Goal: Information Seeking & Learning: Learn about a topic

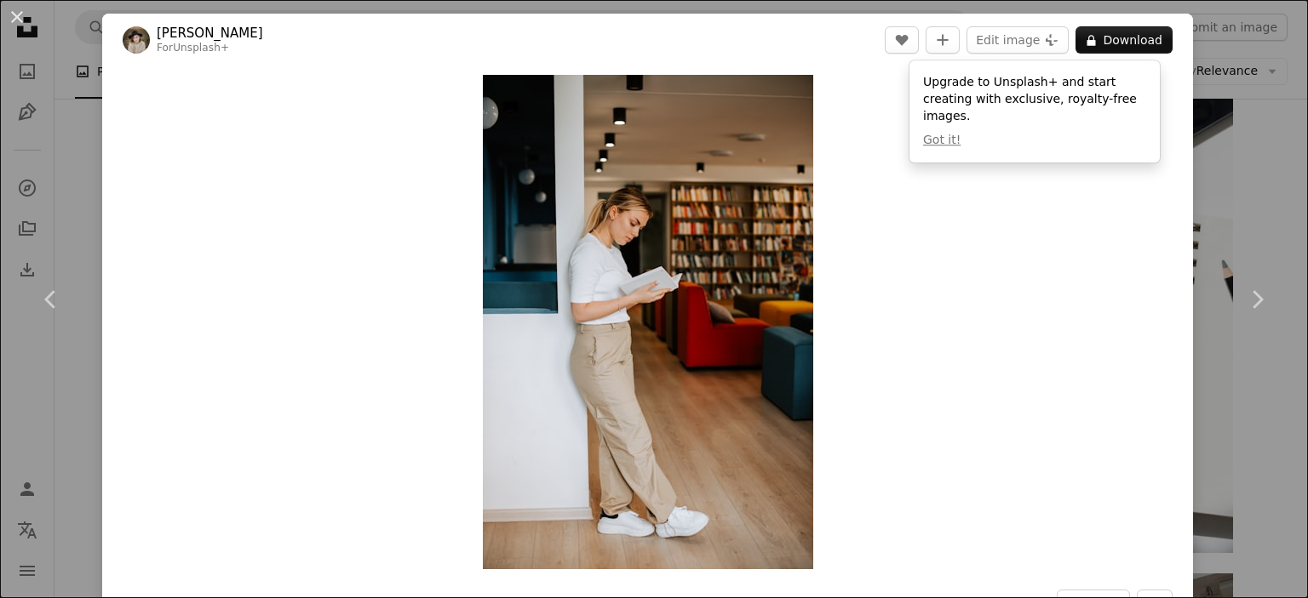
scroll to position [29279, 0]
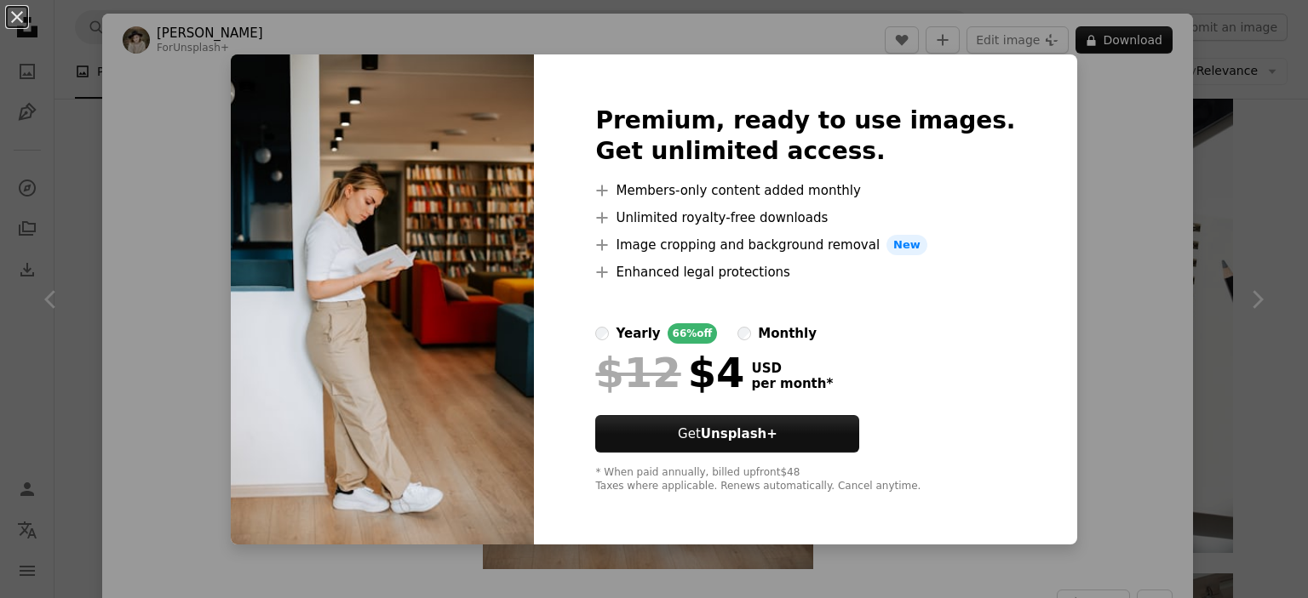
click at [1200, 164] on div "An X shape Premium, ready to use images. Get unlimited access. A plus sign Memb…" at bounding box center [654, 299] width 1308 height 598
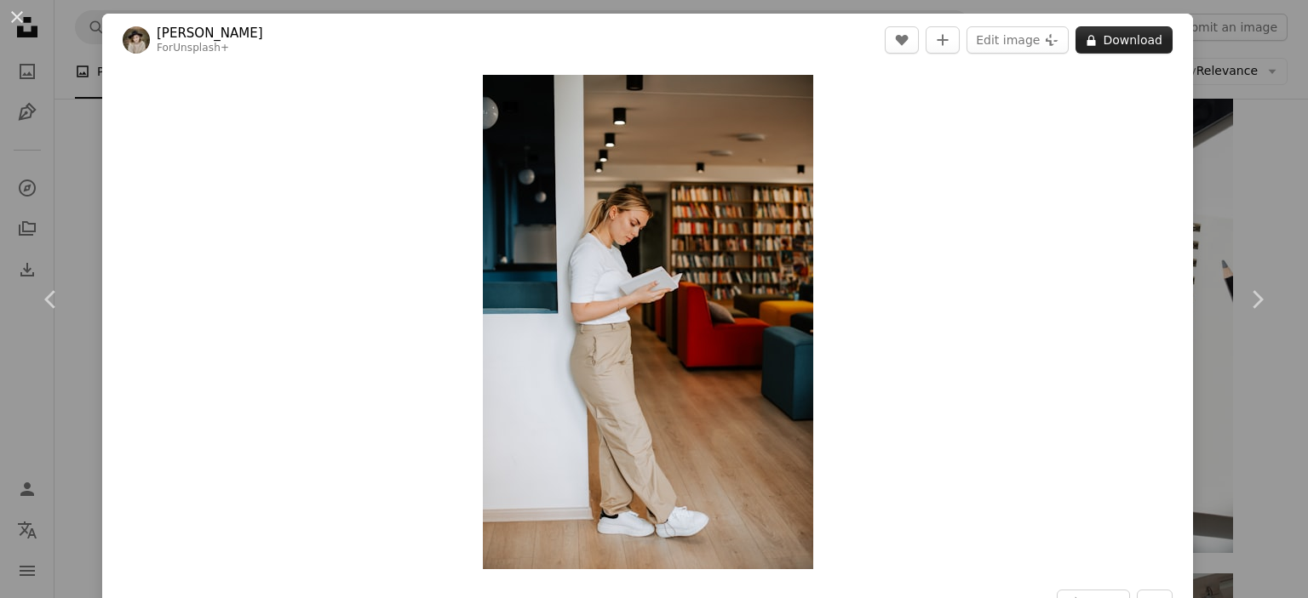
click at [1148, 40] on button "A lock Download" at bounding box center [1123, 39] width 97 height 27
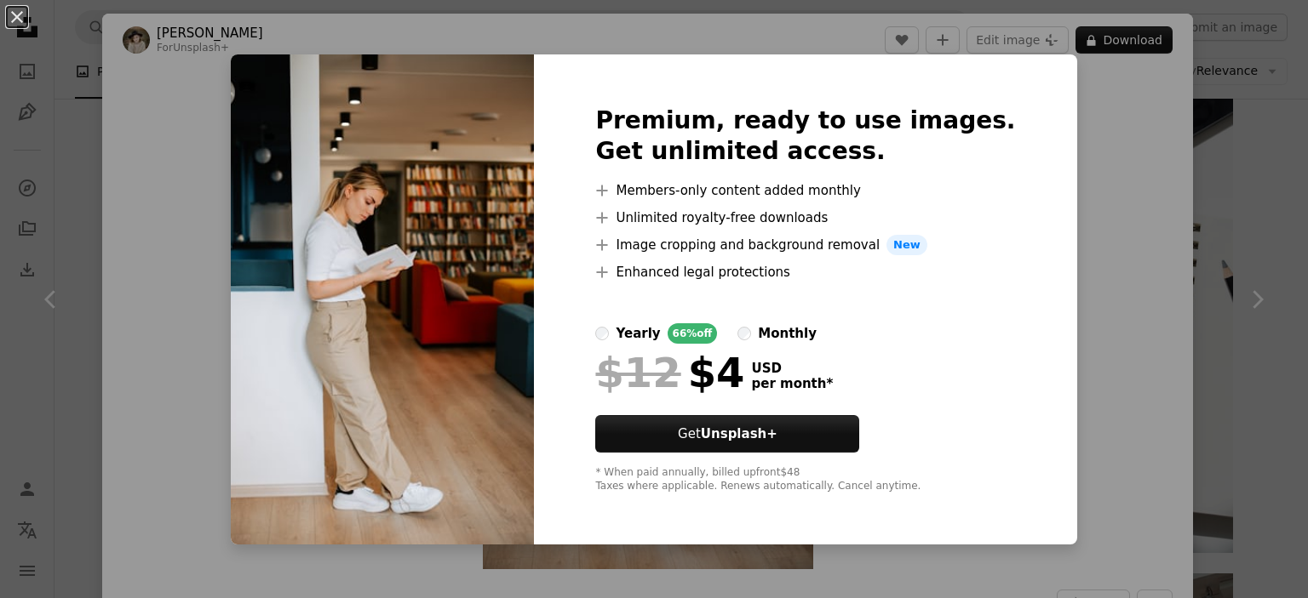
click at [1236, 226] on div "An X shape Premium, ready to use images. Get unlimited access. A plus sign Memb…" at bounding box center [654, 299] width 1308 height 598
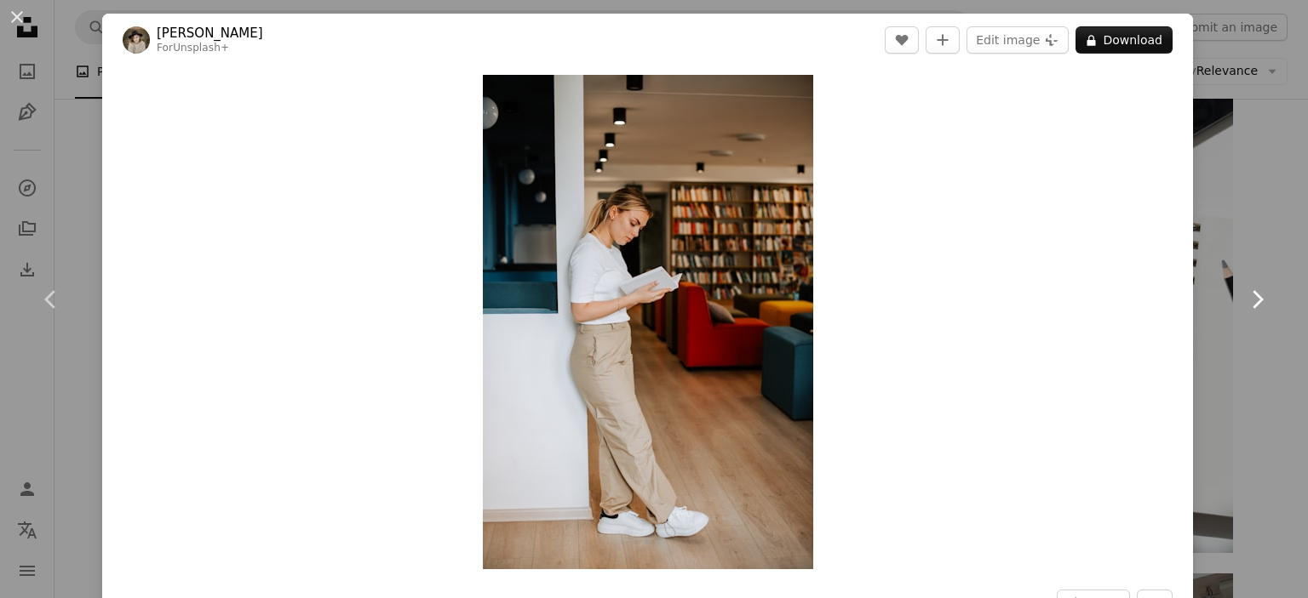
click at [1236, 228] on link "Chevron right" at bounding box center [1256, 299] width 102 height 163
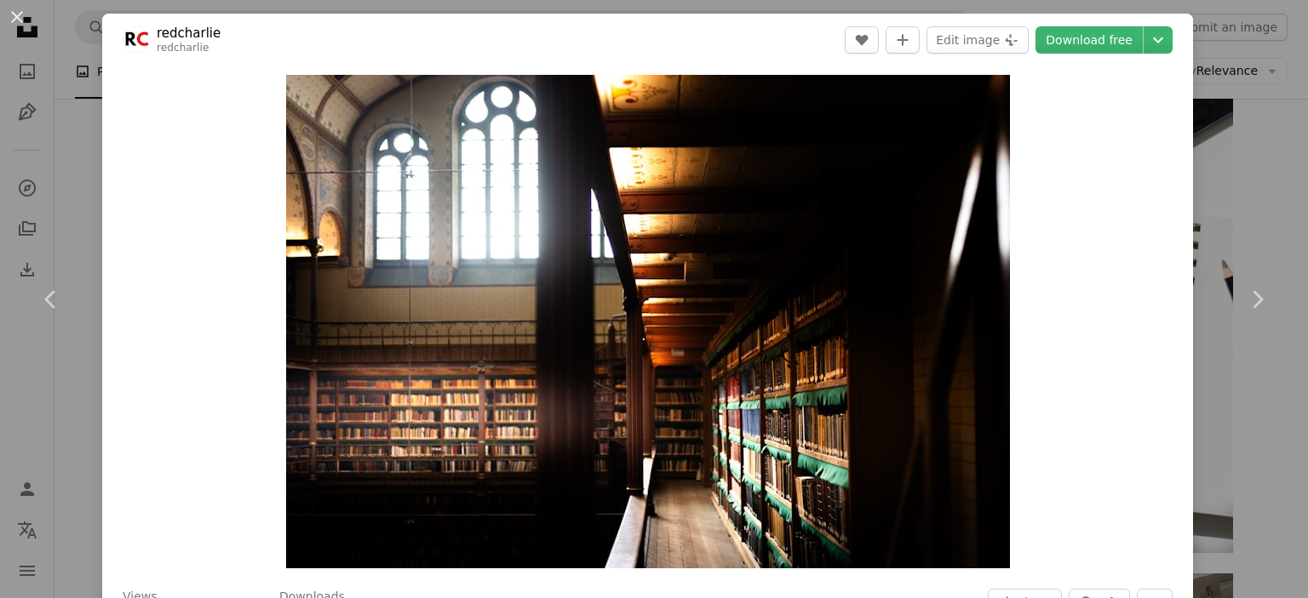
click at [1234, 67] on div "An X shape Chevron left Chevron right redcharlie redcharlie A heart A plus sign…" at bounding box center [654, 299] width 1308 height 598
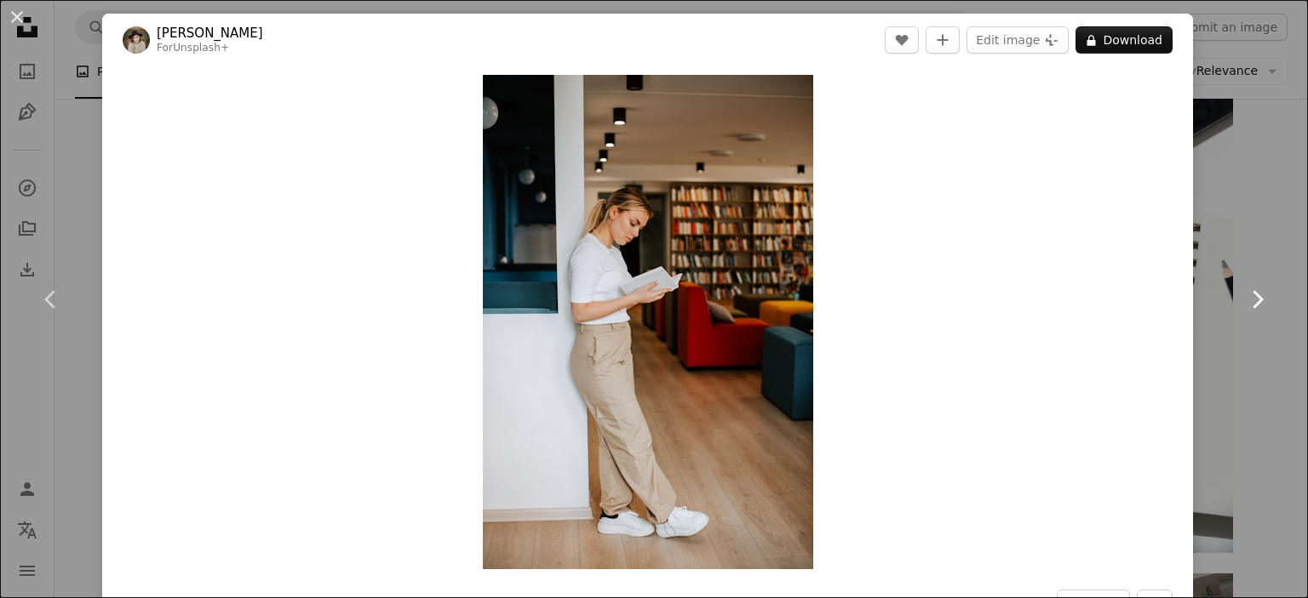
click at [1243, 295] on icon "Chevron right" at bounding box center [1256, 299] width 27 height 27
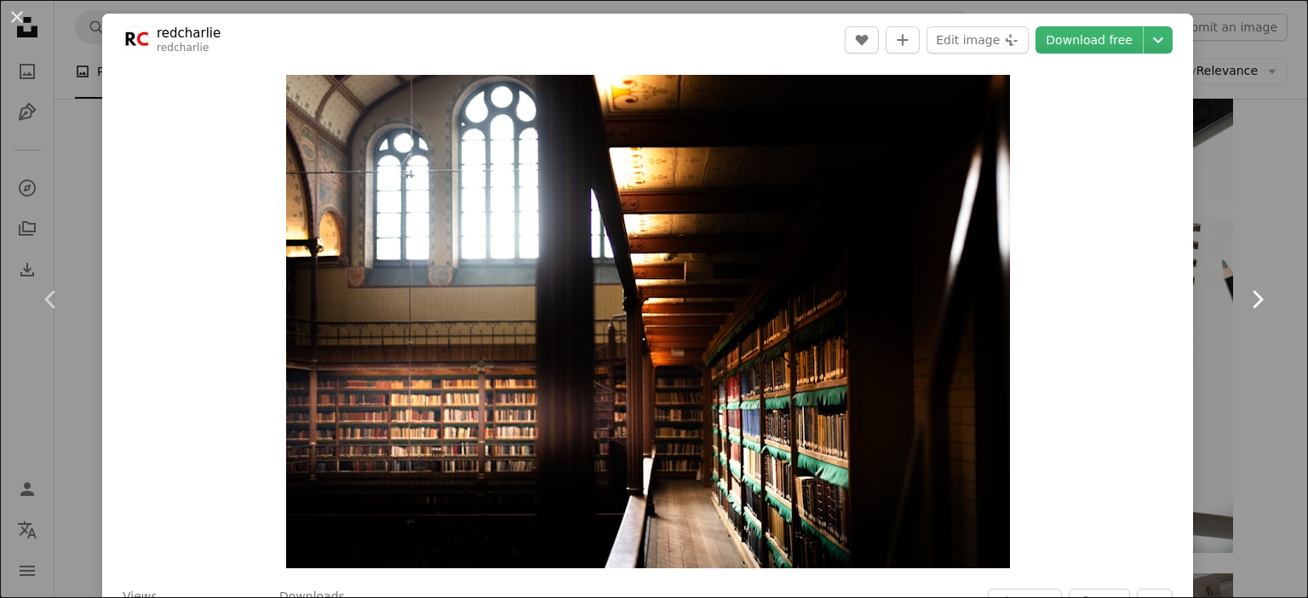
click at [1243, 295] on icon "Chevron right" at bounding box center [1256, 299] width 27 height 27
click at [1258, 142] on div "An X shape Chevron left Chevron right redcharlie redcharlie A heart A plus sign…" at bounding box center [654, 299] width 1308 height 598
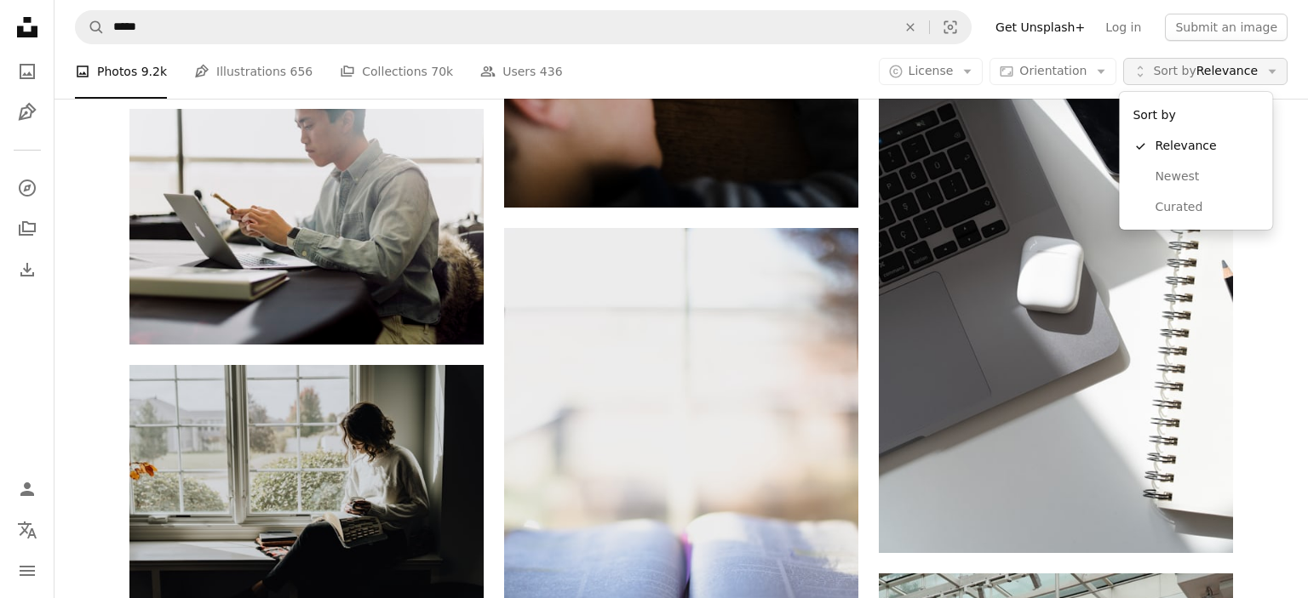
click at [1252, 81] on button "Unfold Sort by Relevance Arrow down" at bounding box center [1205, 71] width 164 height 27
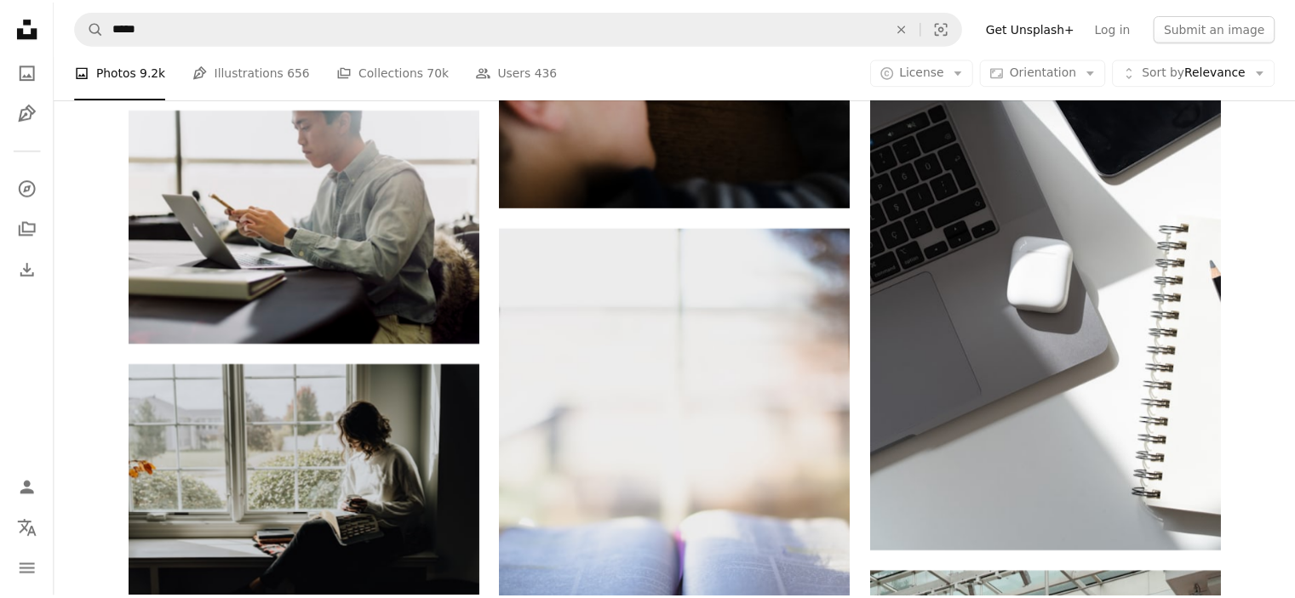
scroll to position [29279, 0]
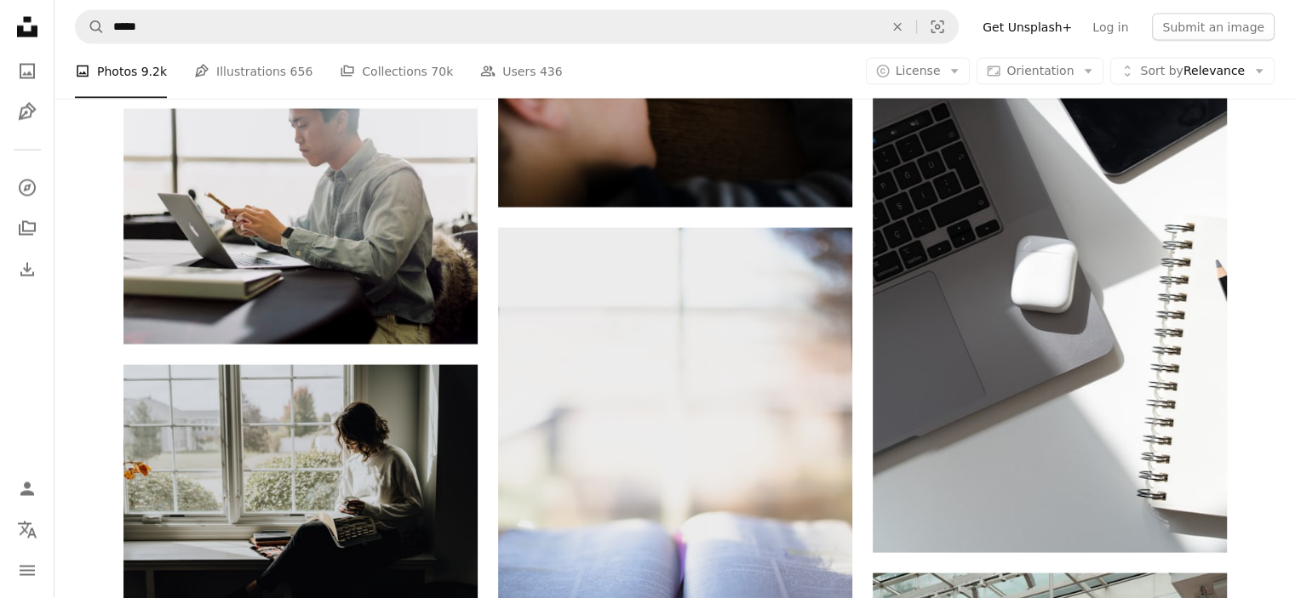
click at [954, 72] on button "A copyright icon © License Arrow down" at bounding box center [918, 71] width 105 height 27
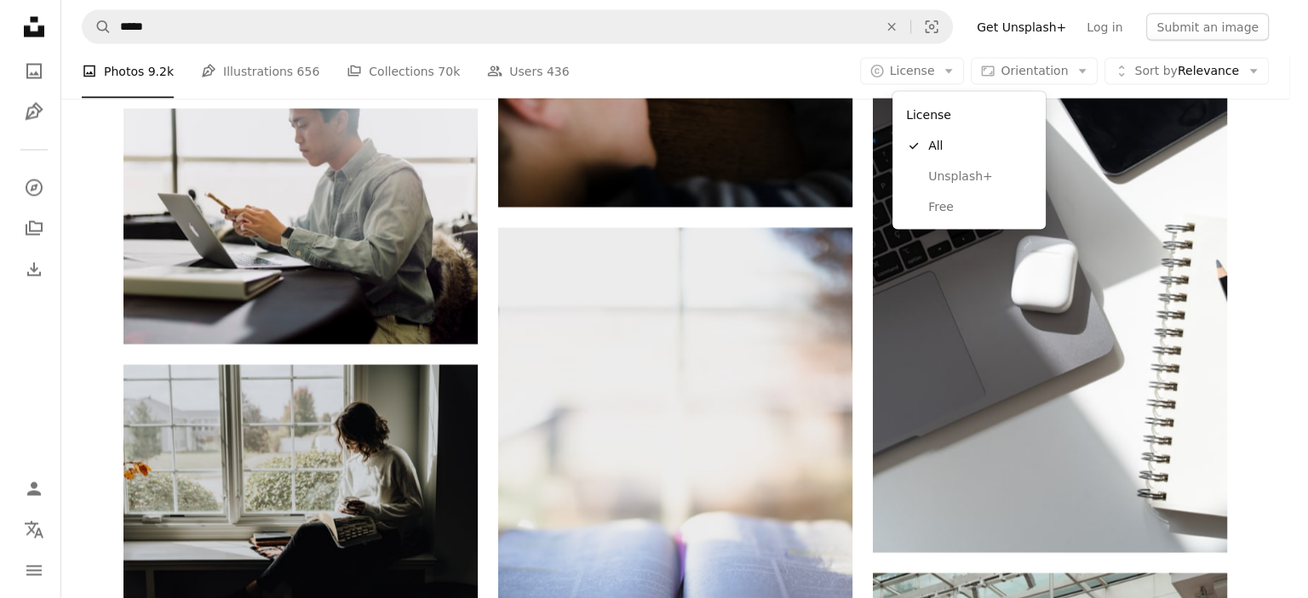
scroll to position [0, 0]
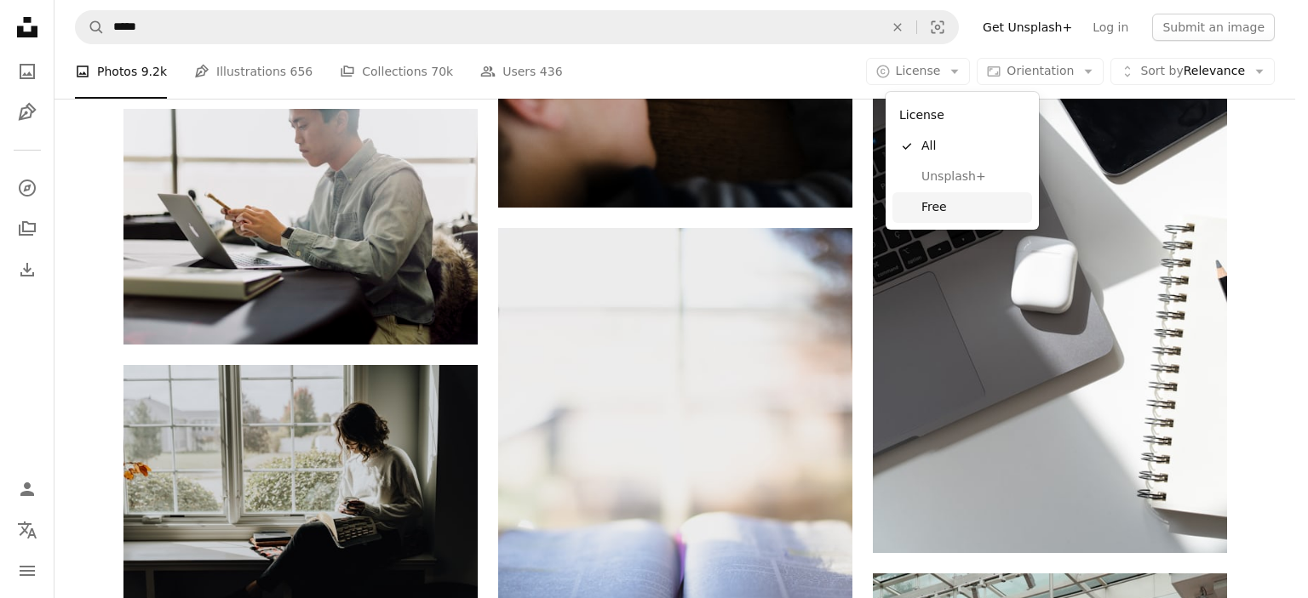
click at [943, 195] on link "Free" at bounding box center [962, 207] width 140 height 31
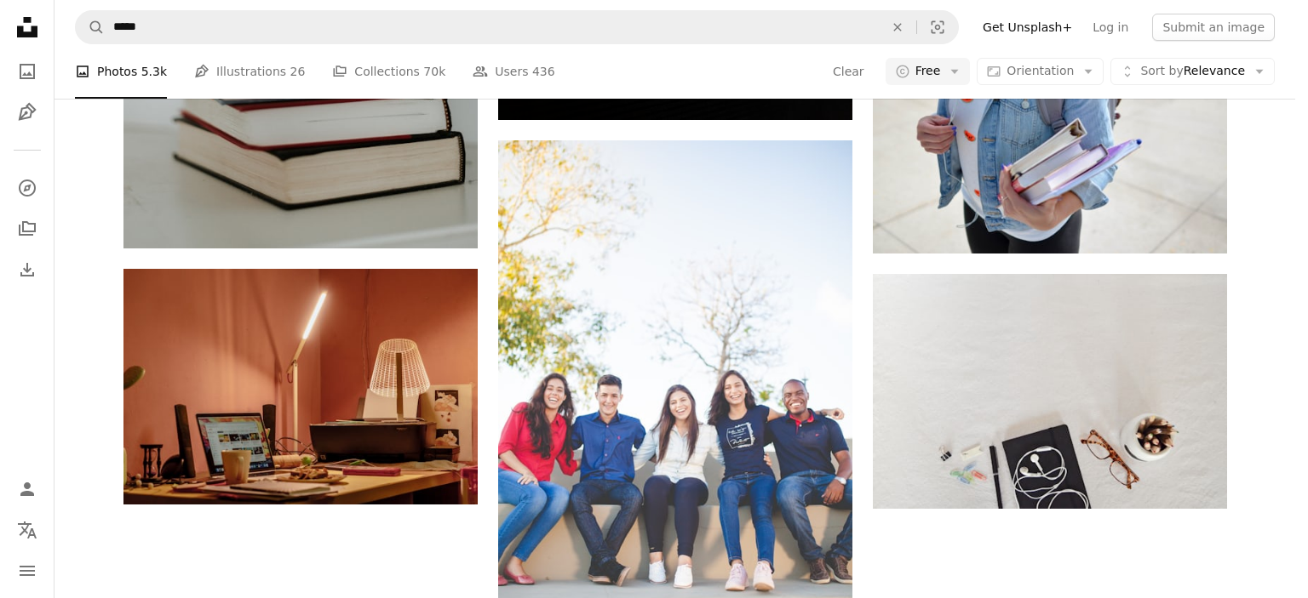
scroll to position [13721, 0]
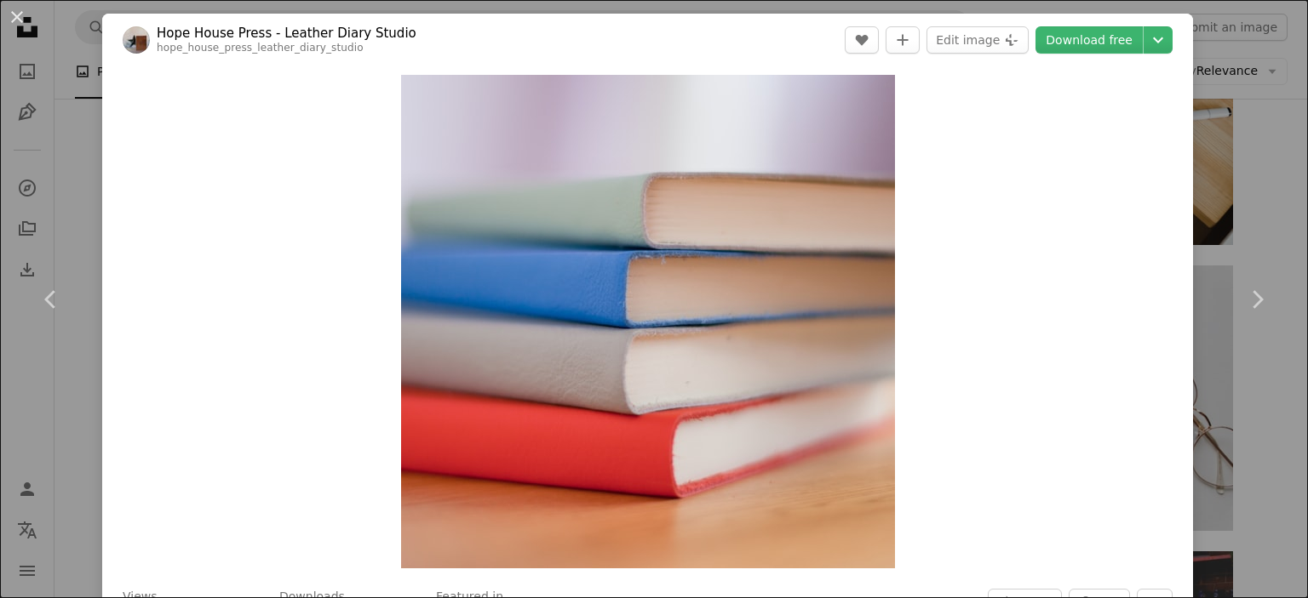
click at [1254, 102] on div "An X shape Chevron left Chevron right Hope House Press - Leather Diary Studio h…" at bounding box center [654, 299] width 1308 height 598
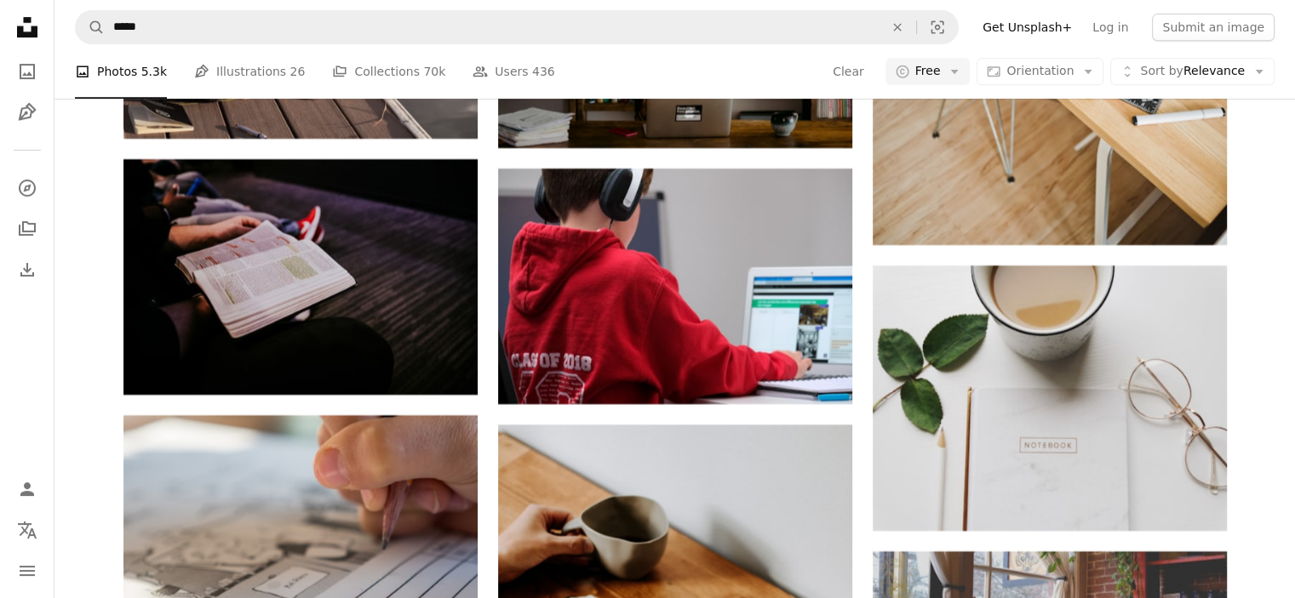
scroll to position [28900, 0]
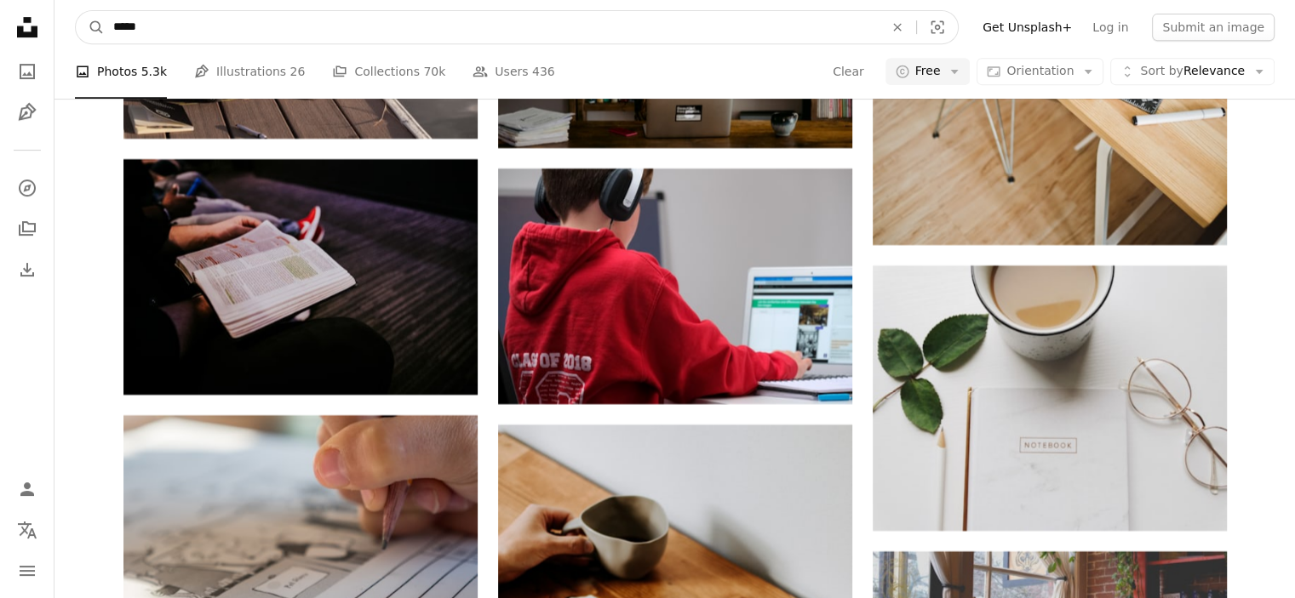
click at [382, 23] on input "*****" at bounding box center [492, 27] width 774 height 32
type input "**********"
click at [76, 11] on button "A magnifying glass" at bounding box center [90, 27] width 29 height 32
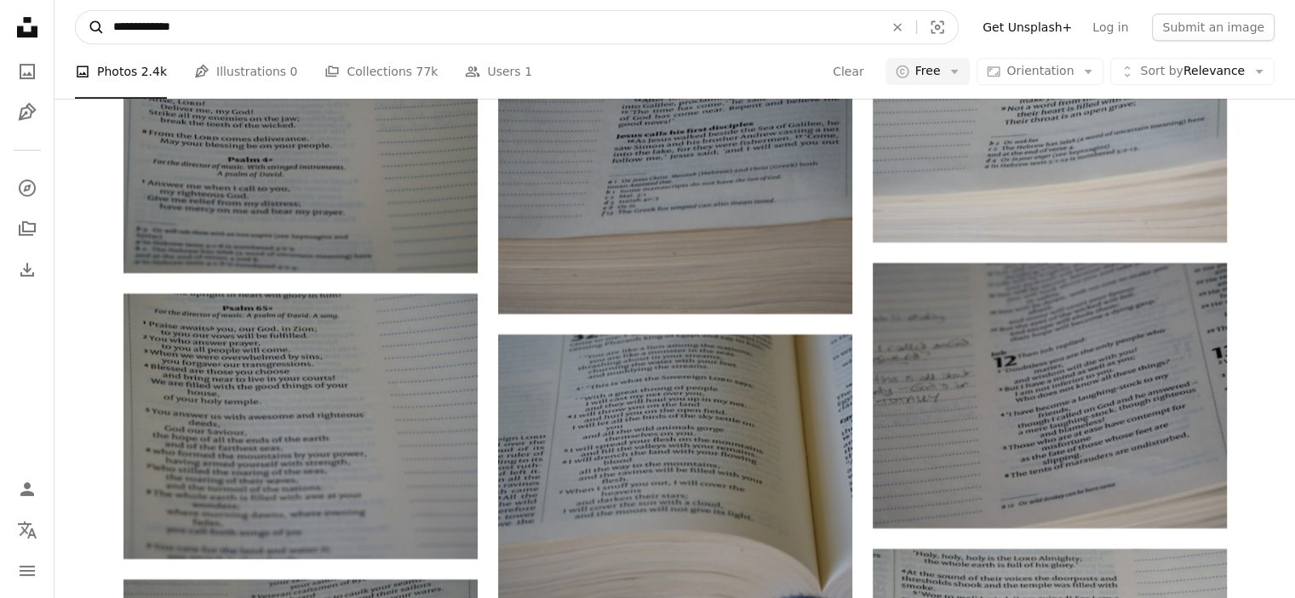
drag, startPoint x: 147, startPoint y: 31, endPoint x: 77, endPoint y: 23, distance: 71.1
click at [77, 23] on form "**********" at bounding box center [517, 27] width 884 height 34
type input "*******"
click at [76, 11] on button "A magnifying glass" at bounding box center [90, 27] width 29 height 32
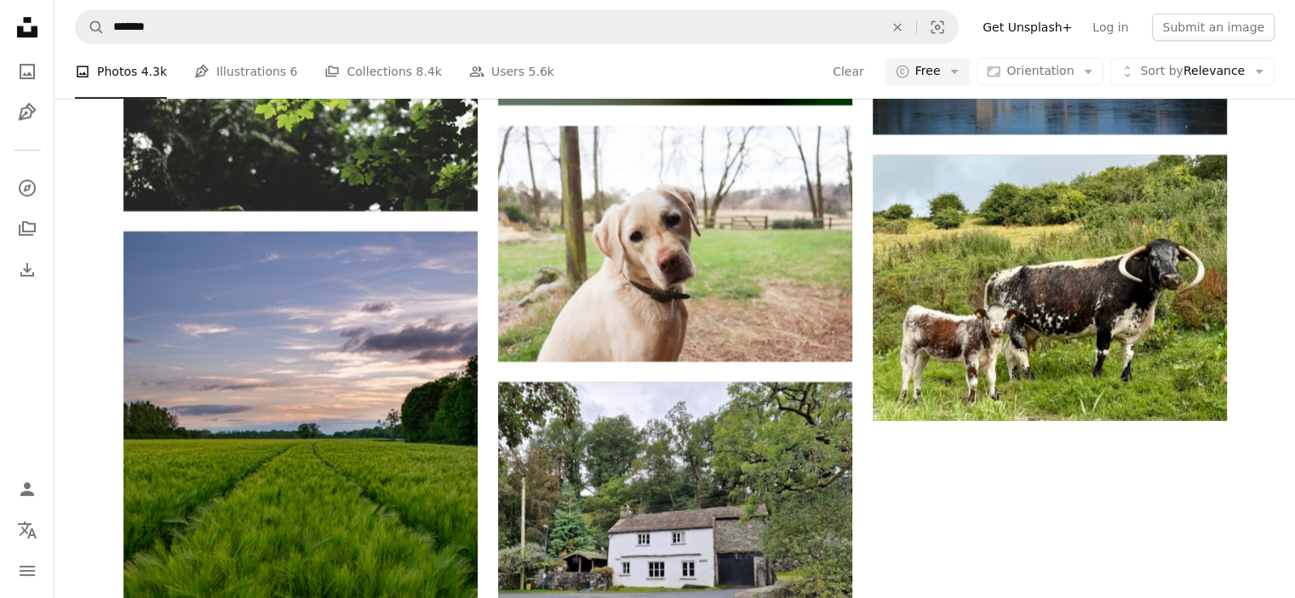
scroll to position [9484, 0]
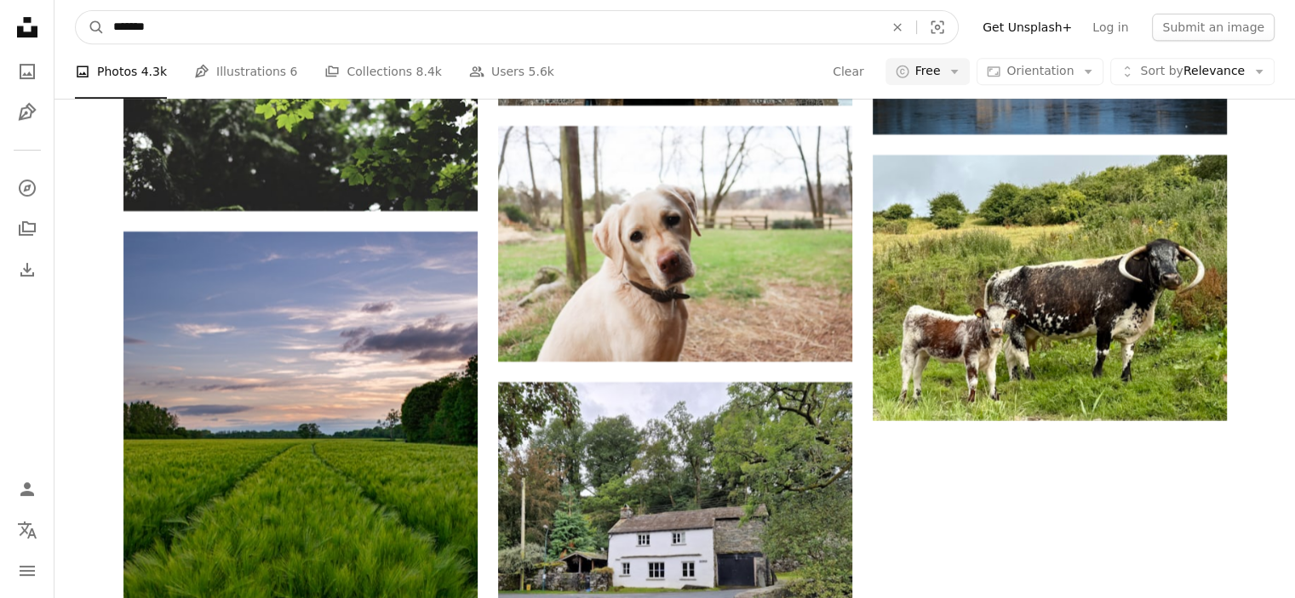
drag, startPoint x: 262, startPoint y: 33, endPoint x: 0, endPoint y: -26, distance: 268.9
drag, startPoint x: 215, startPoint y: 23, endPoint x: 0, endPoint y: 1, distance: 215.7
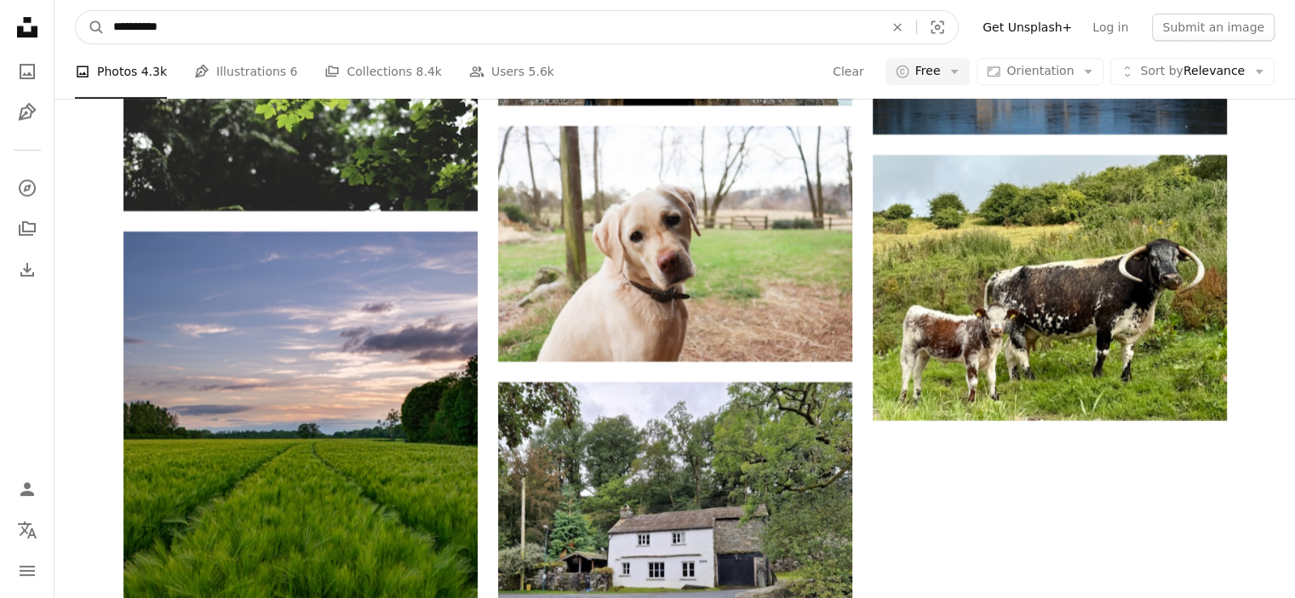
scroll to position [9187, 0]
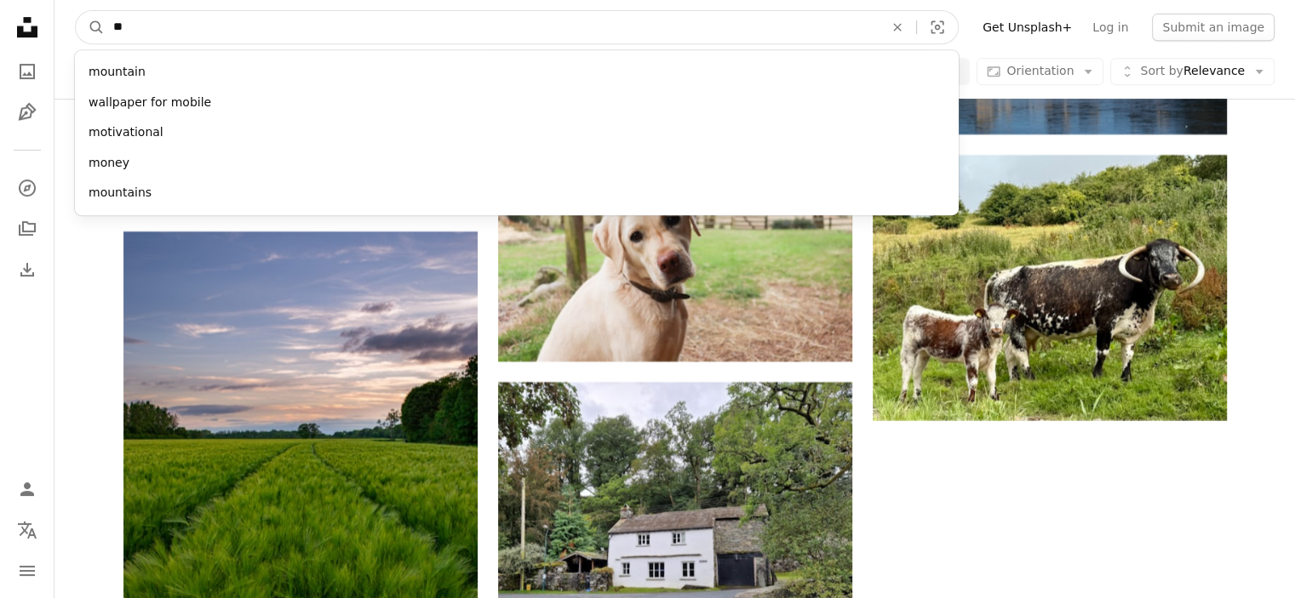
type input "*"
type input "**********"
click button "A magnifying glass" at bounding box center [90, 27] width 29 height 32
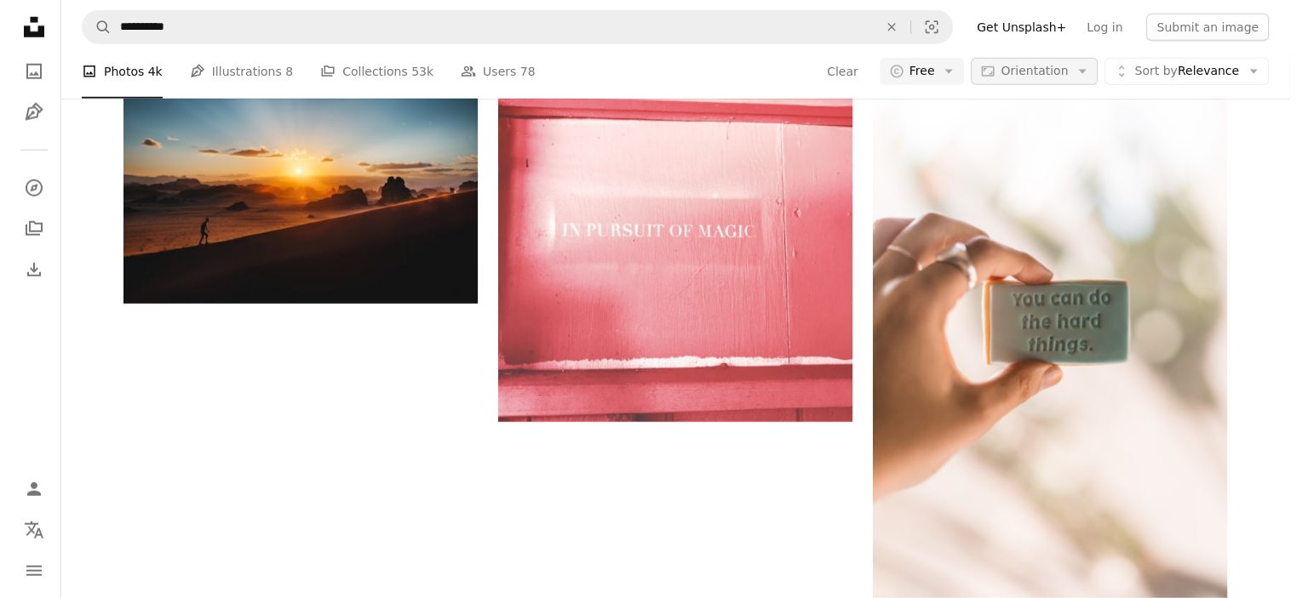
scroll to position [2050, 0]
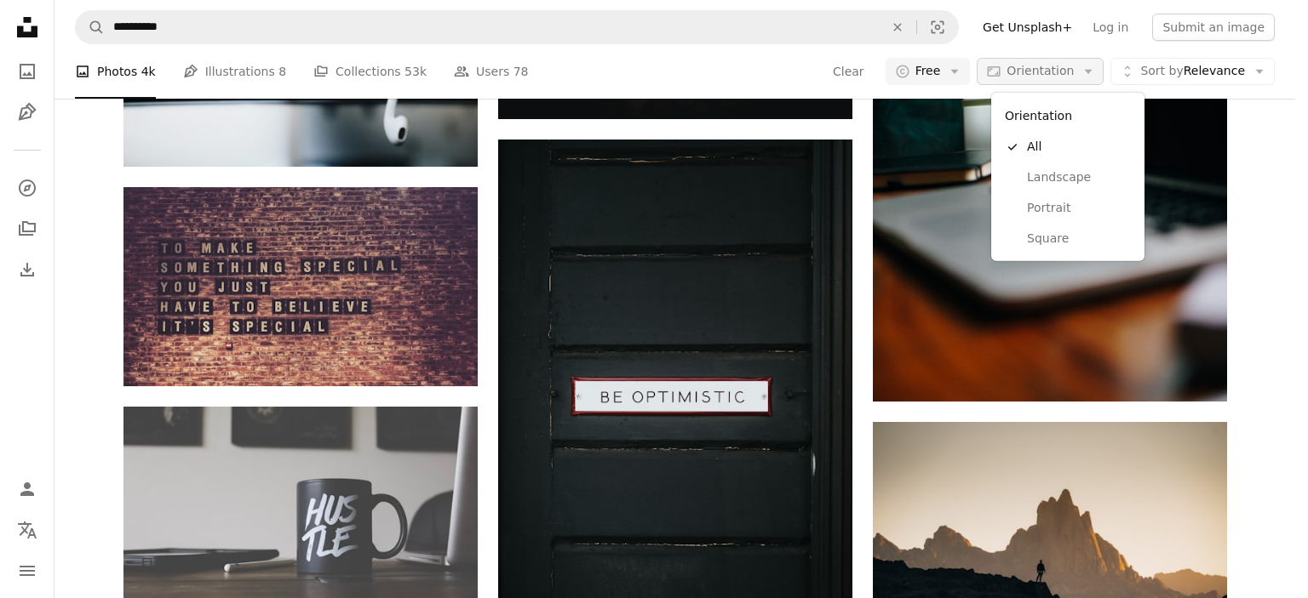
click at [1091, 74] on icon "Arrow down" at bounding box center [1087, 71] width 15 height 15
click at [1065, 176] on span "Landscape" at bounding box center [1079, 177] width 104 height 17
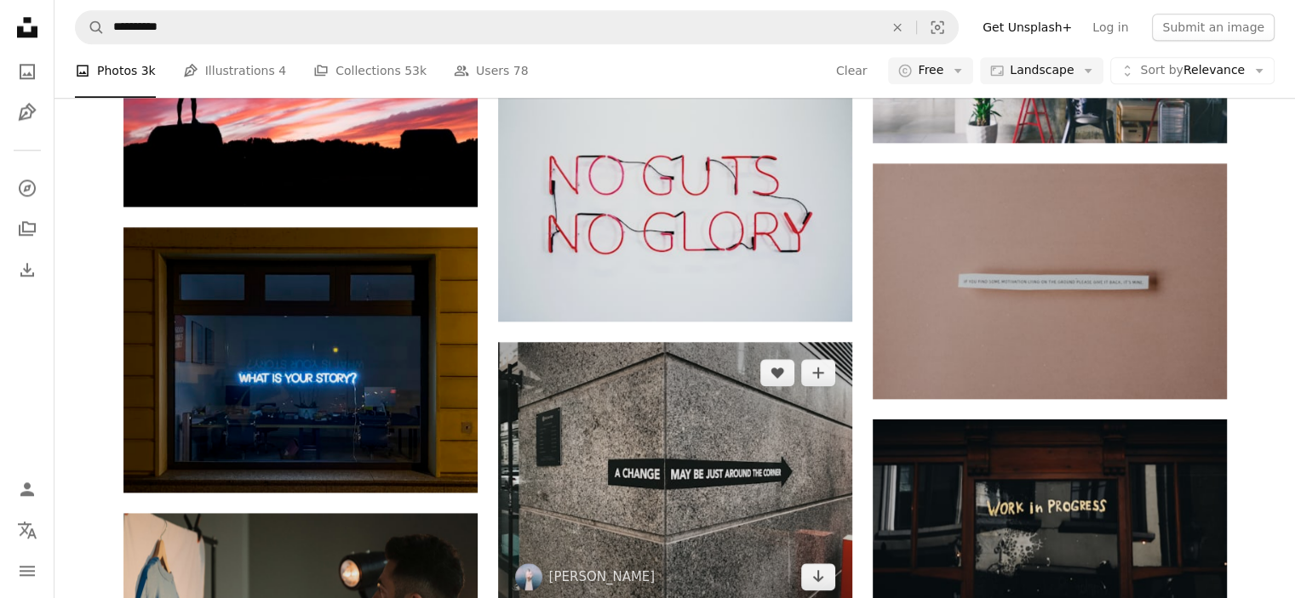
scroll to position [3492, 0]
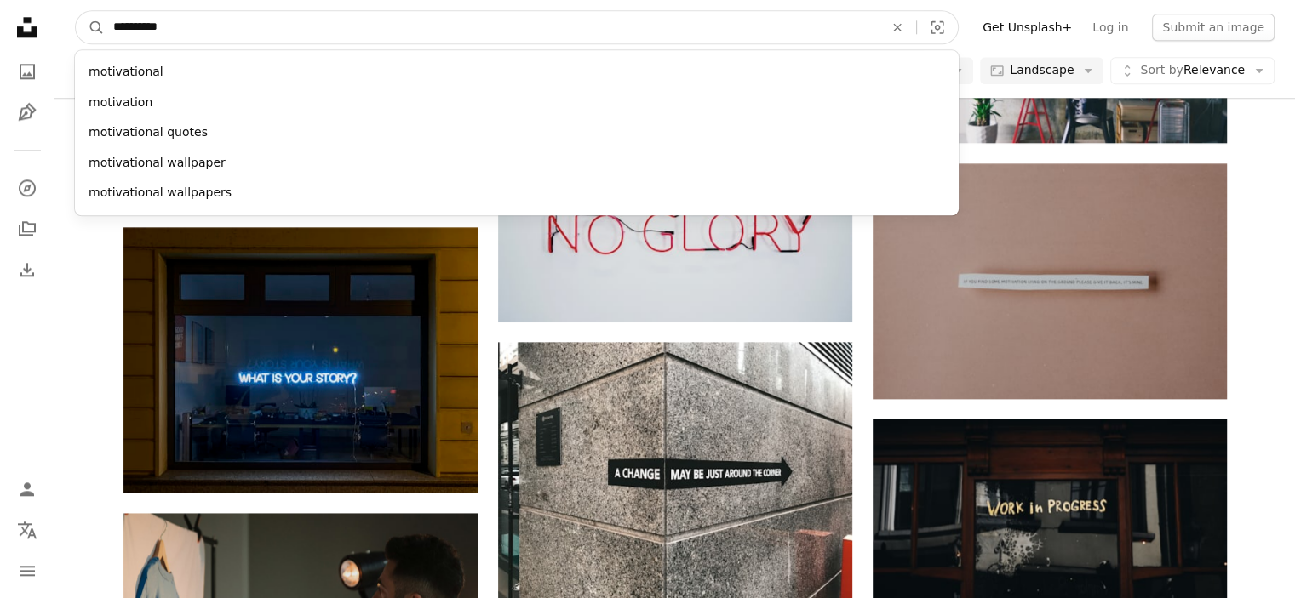
drag, startPoint x: 349, startPoint y: 25, endPoint x: 0, endPoint y: -21, distance: 352.1
type input "*"
type input "*********"
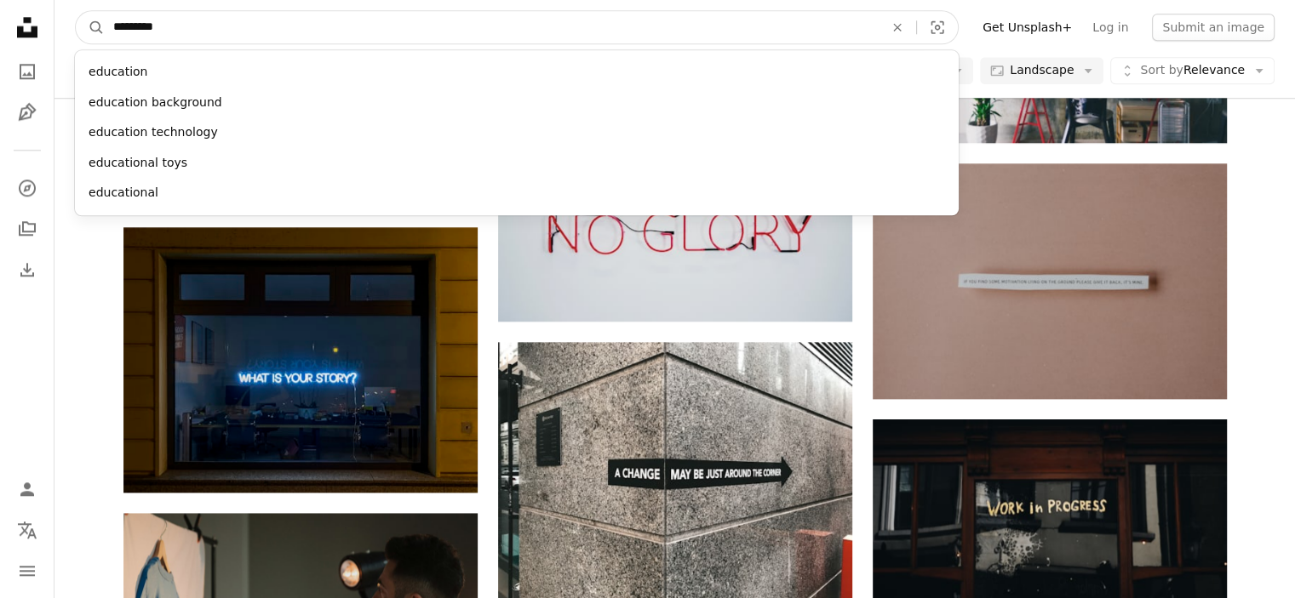
click at [76, 11] on button "A magnifying glass" at bounding box center [90, 27] width 29 height 32
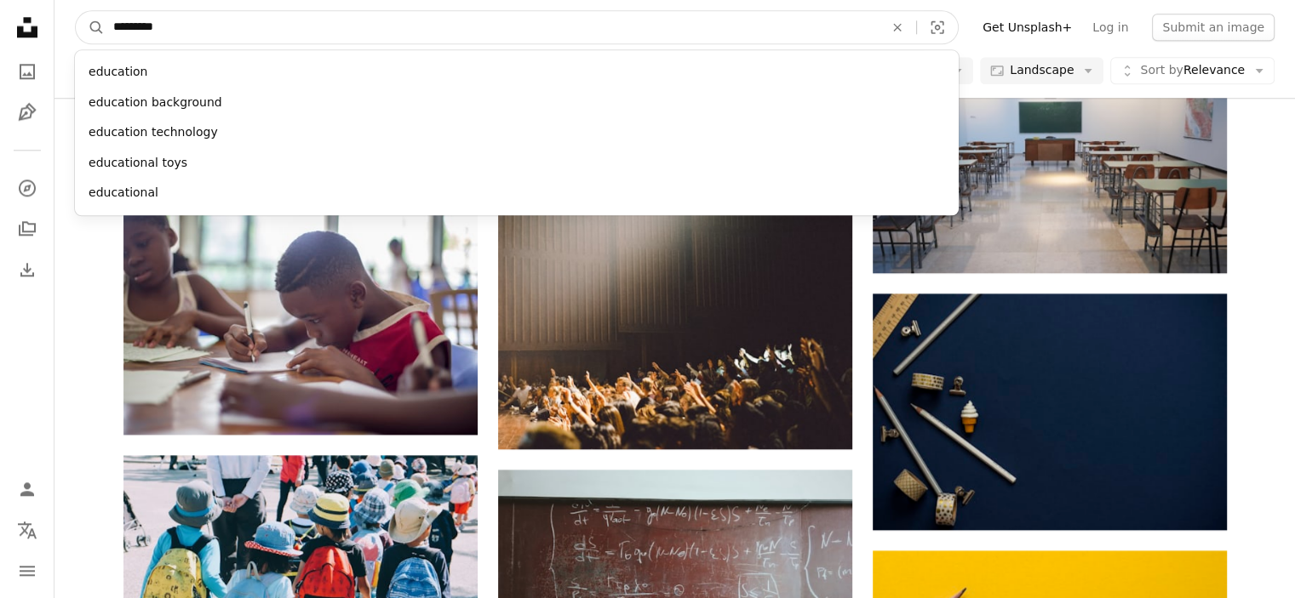
drag, startPoint x: 408, startPoint y: 37, endPoint x: 52, endPoint y: 19, distance: 356.3
type input "********"
click at [76, 11] on button "A magnifying glass" at bounding box center [90, 27] width 29 height 32
